Goal: Task Accomplishment & Management: Manage account settings

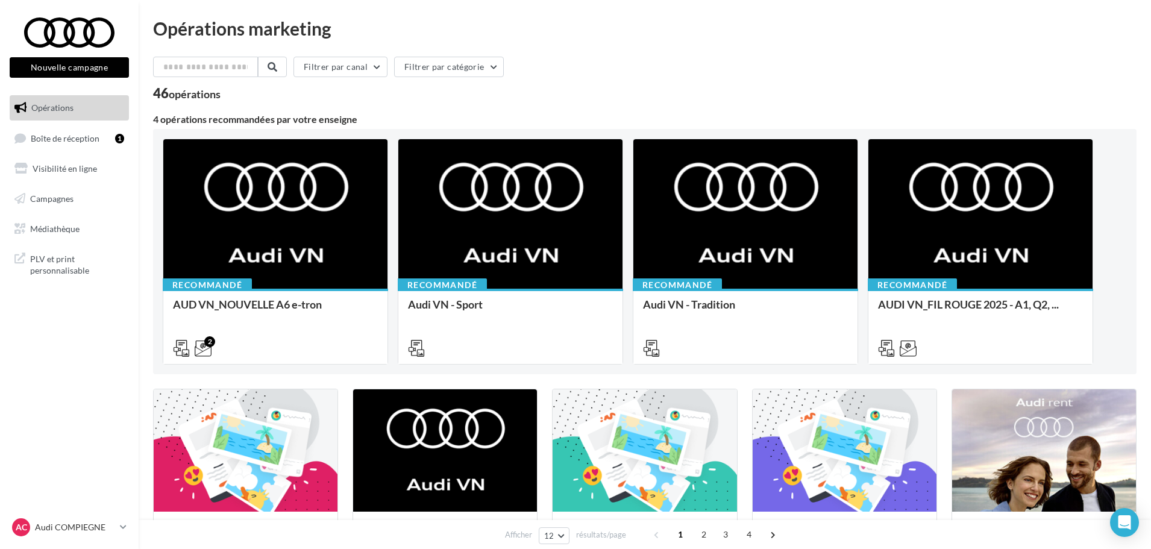
click at [52, 124] on ul "Opérations Boîte de réception 1 Visibilité en ligne Campagnes Médiathèque" at bounding box center [69, 167] width 129 height 155
click at [55, 134] on span "Boîte de réception" at bounding box center [65, 138] width 69 height 10
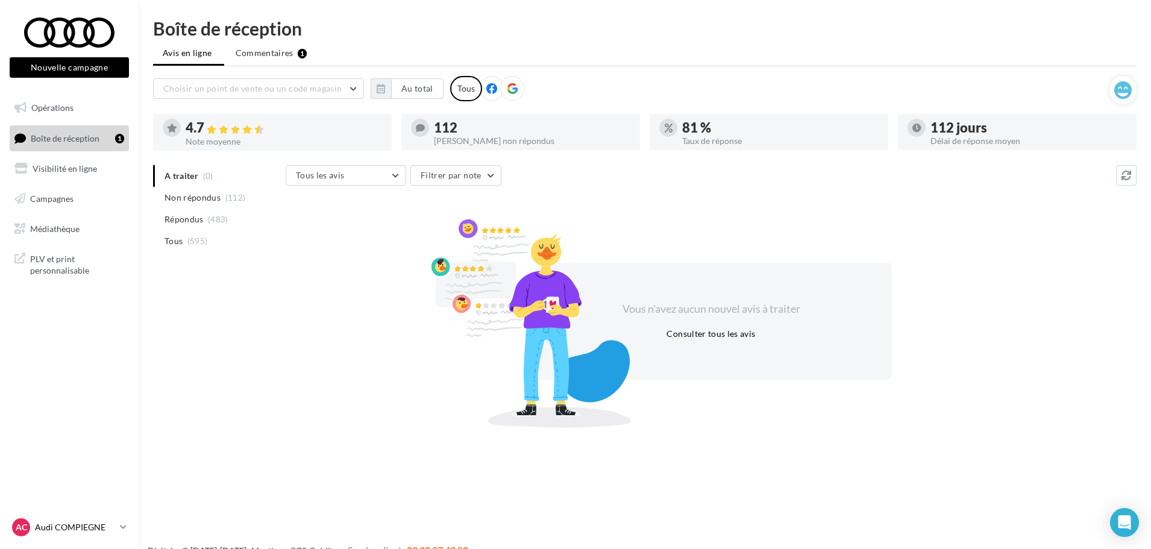
click at [82, 524] on p "Audi COMPIEGNE" at bounding box center [75, 527] width 80 height 12
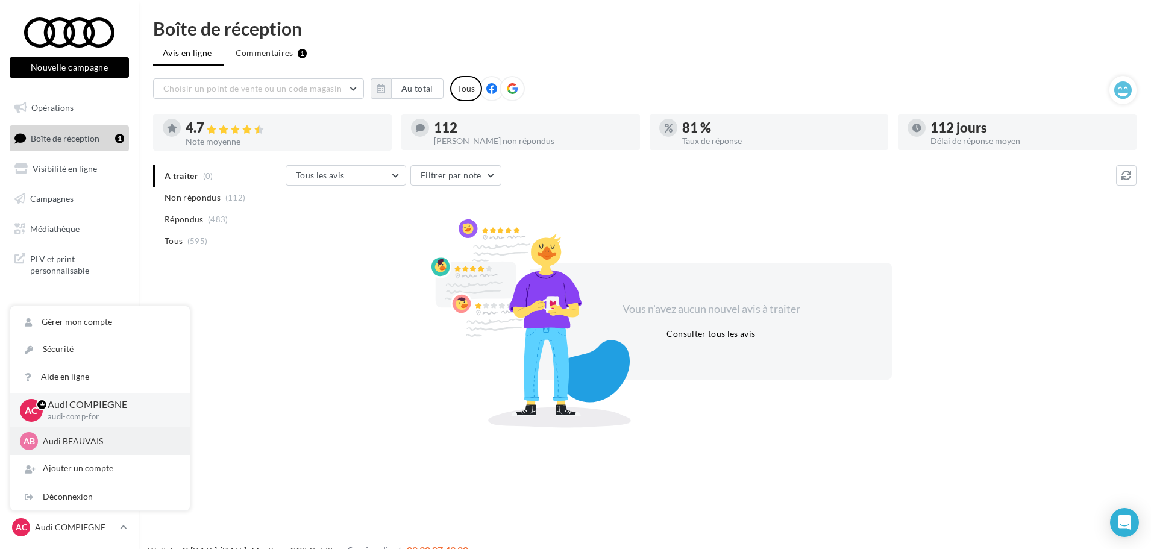
click at [86, 442] on p "Audi BEAUVAIS" at bounding box center [109, 441] width 133 height 12
